Goal: Task Accomplishment & Management: Manage account settings

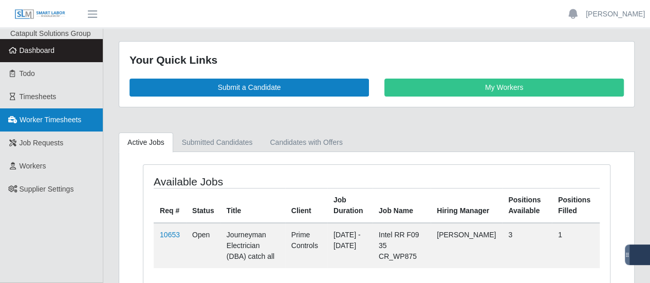
click at [51, 120] on span "Worker Timesheets" at bounding box center [51, 120] width 62 height 8
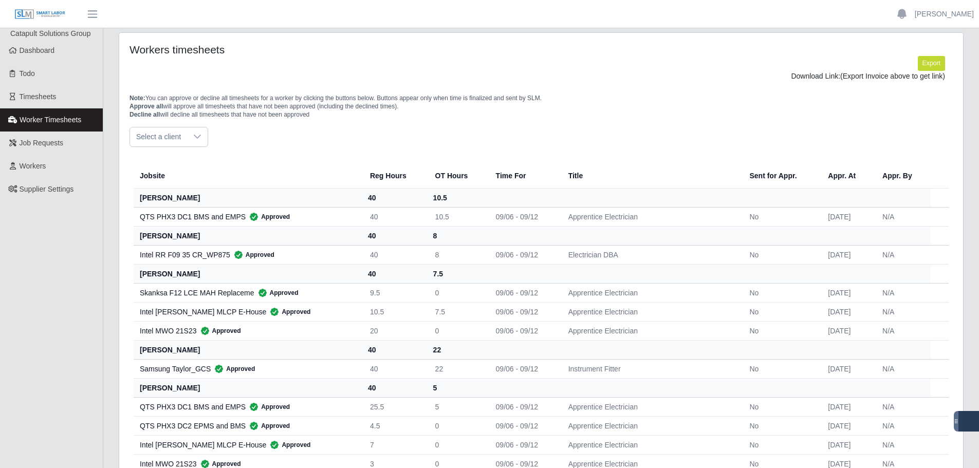
click at [189, 136] on div at bounding box center [197, 136] width 21 height 19
click at [204, 181] on span "Prime - Sunday-Saturday" at bounding box center [174, 180] width 73 height 11
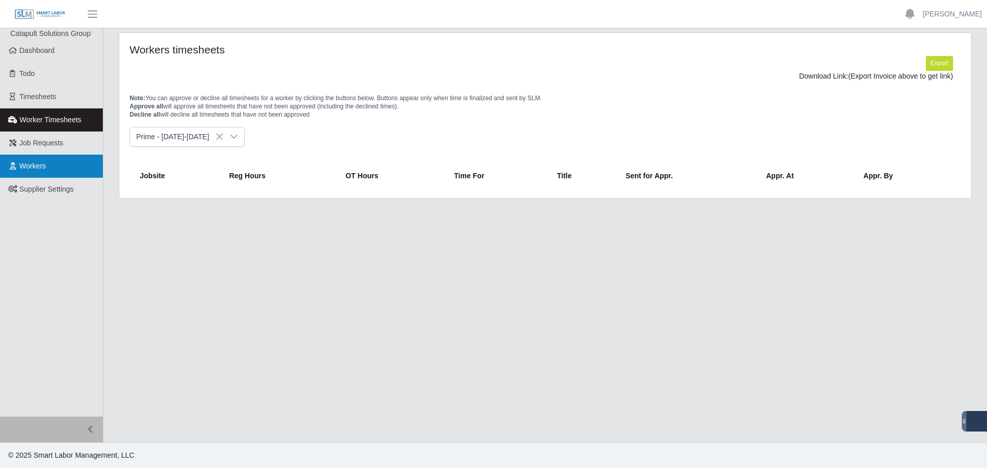
click at [60, 168] on link "Workers" at bounding box center [51, 166] width 103 height 23
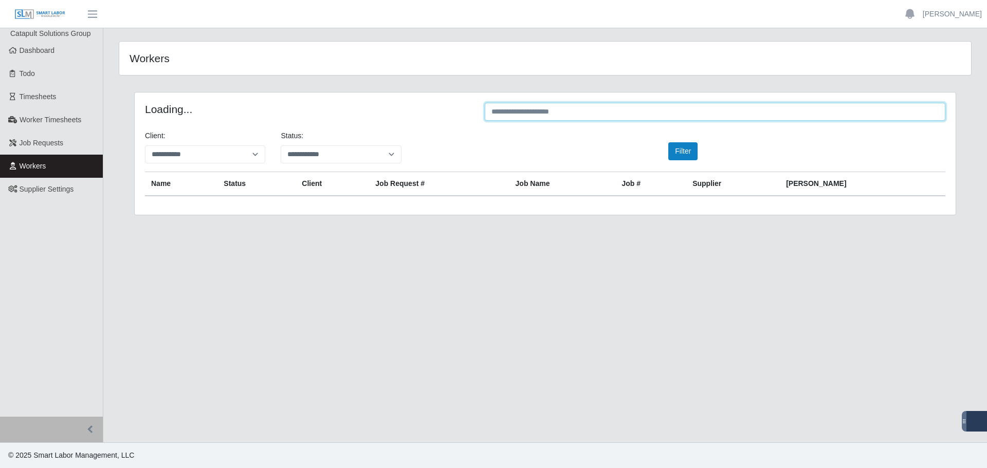
click at [556, 111] on input "text" at bounding box center [715, 112] width 461 height 18
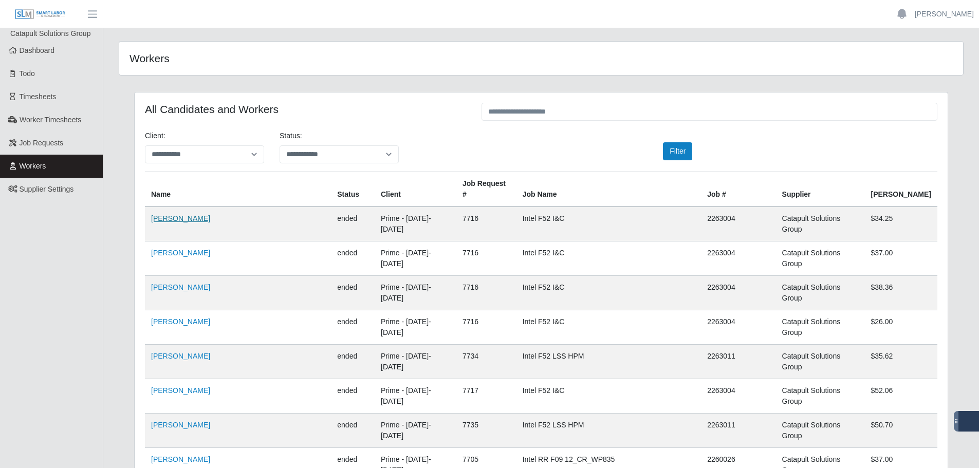
click at [174, 214] on link "Andre Bryant" at bounding box center [180, 218] width 59 height 8
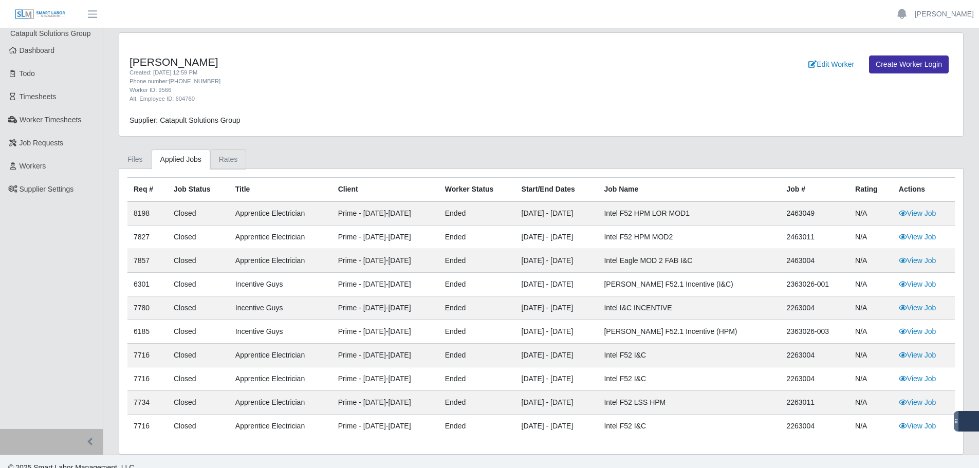
click at [227, 157] on link "Rates" at bounding box center [228, 160] width 36 height 20
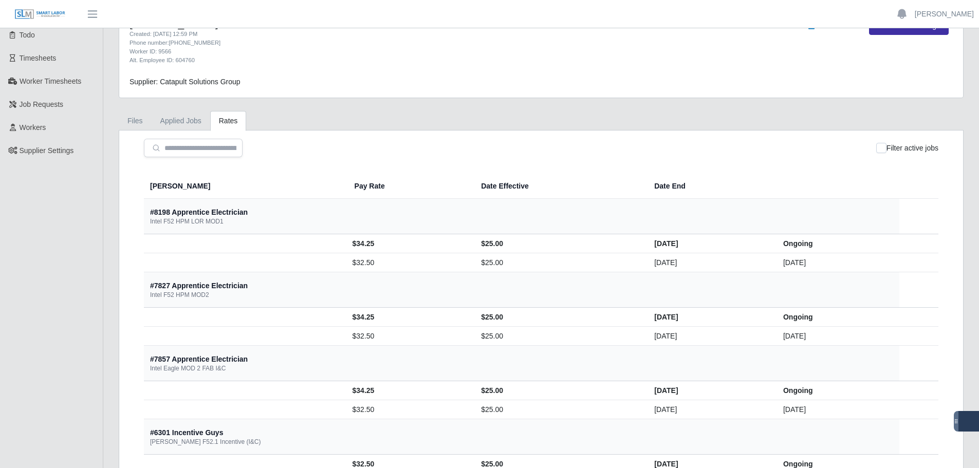
scroll to position [38, 0]
click at [35, 128] on span "Workers" at bounding box center [33, 128] width 27 height 8
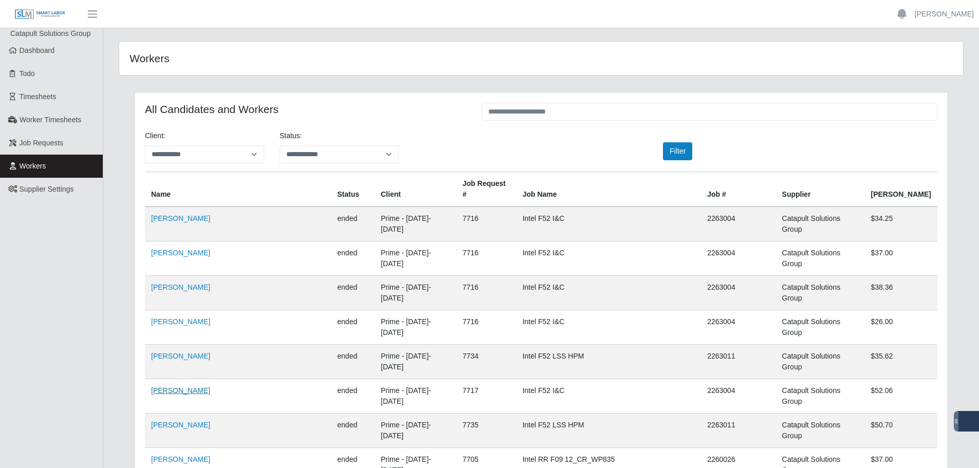
click at [190, 387] on link "Francisco Gonzalez" at bounding box center [180, 391] width 59 height 8
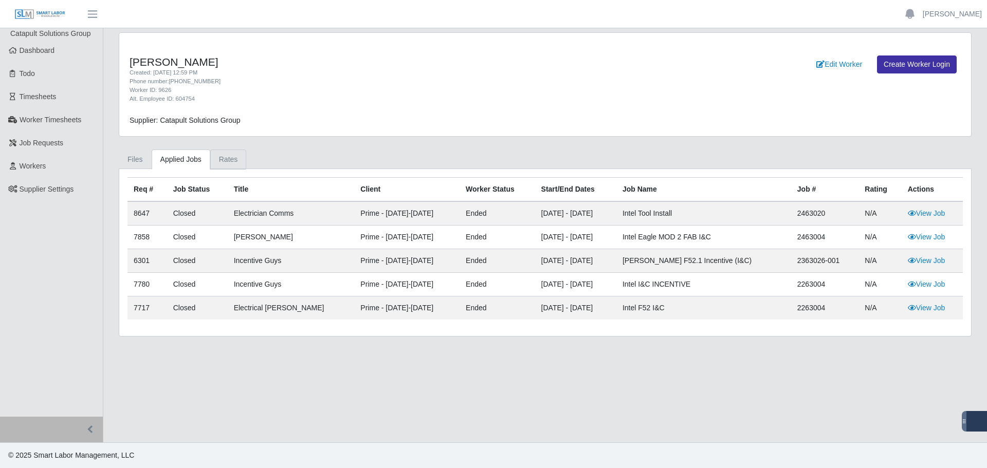
click at [230, 159] on link "Rates" at bounding box center [228, 160] width 36 height 20
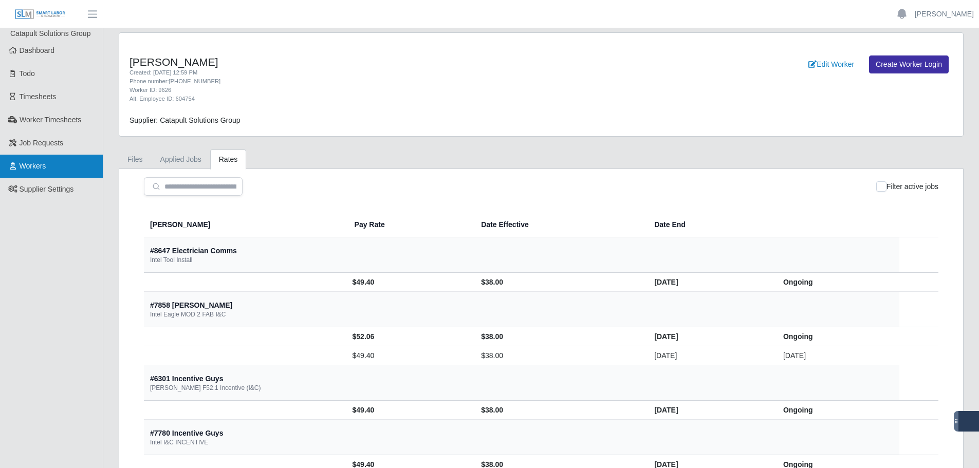
click at [62, 161] on link "Workers" at bounding box center [51, 166] width 103 height 23
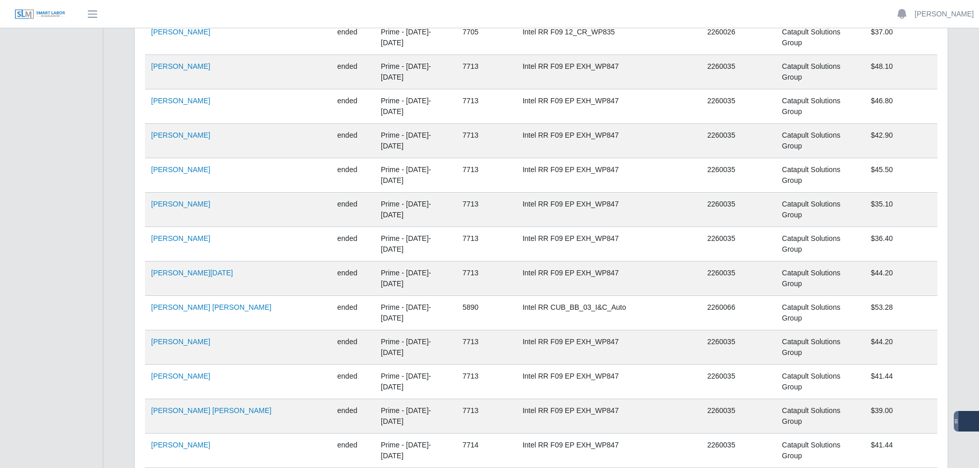
scroll to position [668, 0]
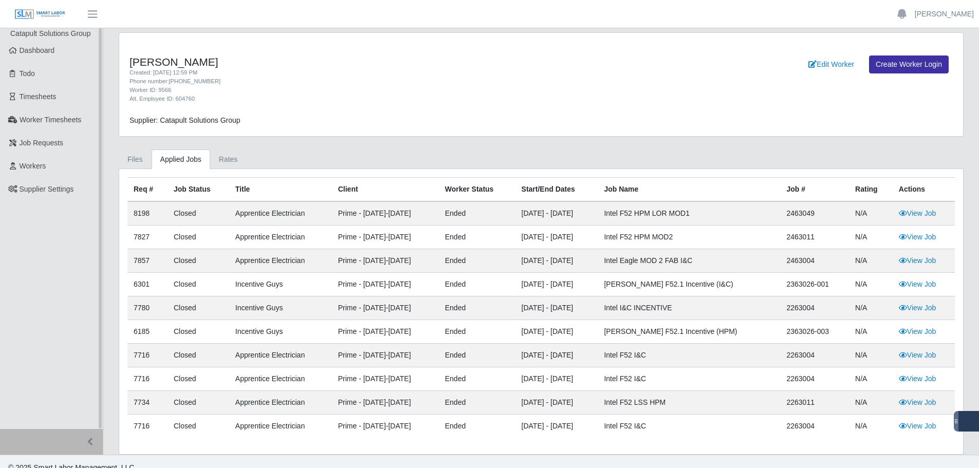
scroll to position [13, 0]
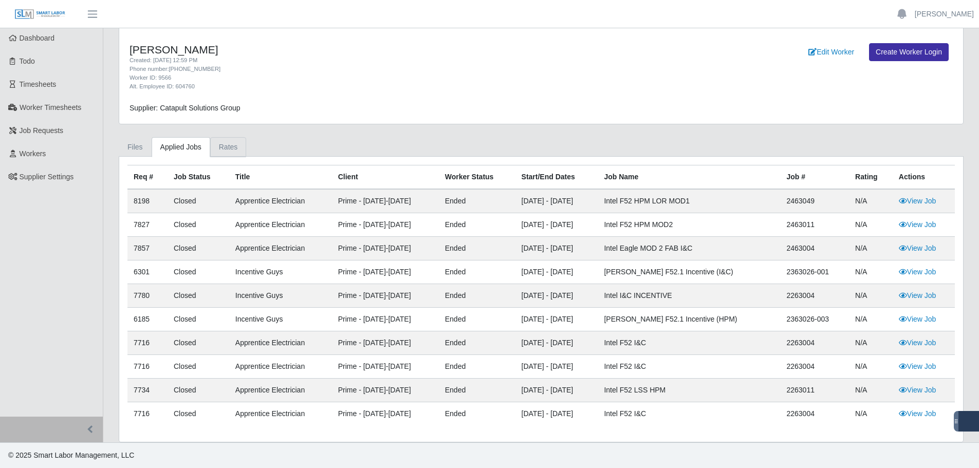
click at [215, 148] on link "Rates" at bounding box center [228, 147] width 36 height 20
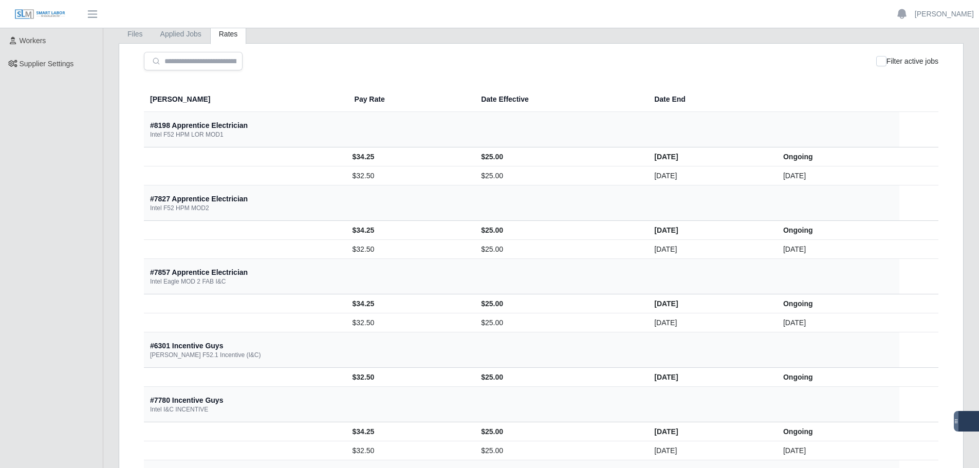
scroll to position [0, 0]
